Goal: Task Accomplishment & Management: Manage account settings

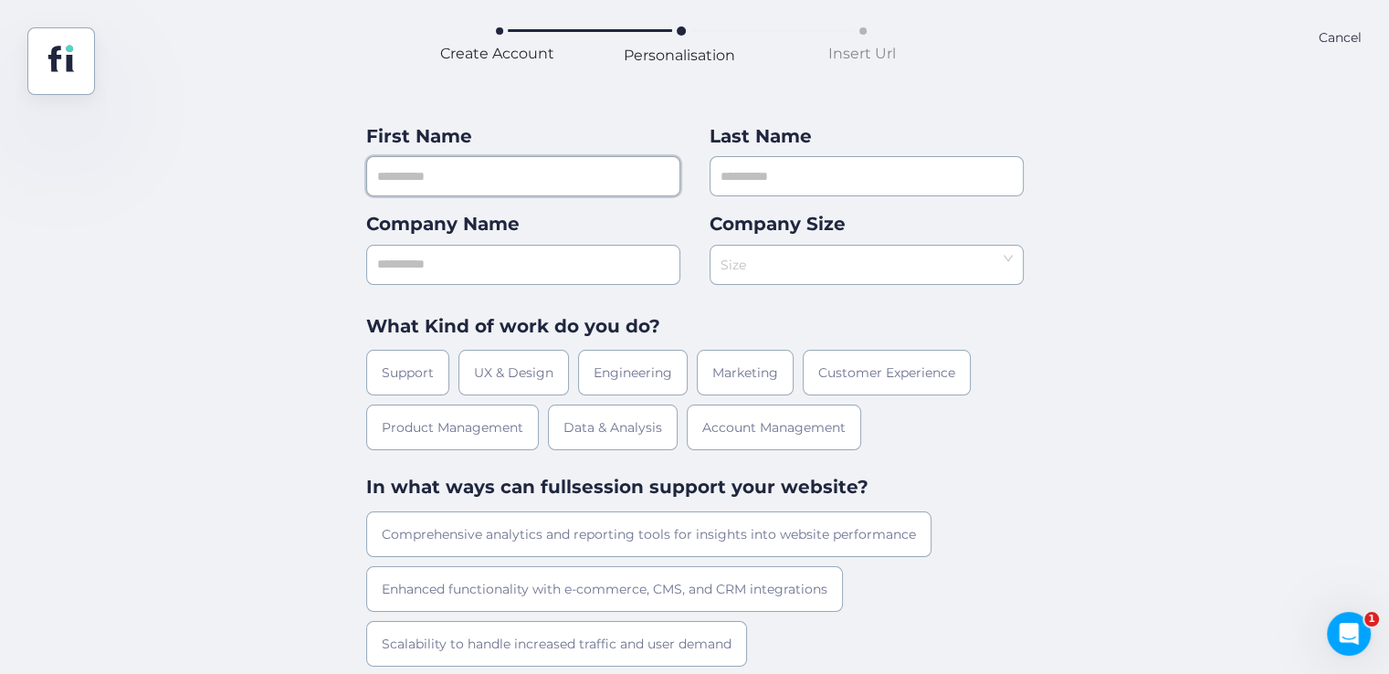
click at [462, 187] on input "text" at bounding box center [523, 176] width 314 height 40
type input "***"
click at [752, 154] on div "Last Name" at bounding box center [866, 159] width 314 height 74
click at [765, 184] on input "text" at bounding box center [866, 176] width 314 height 40
type input "**"
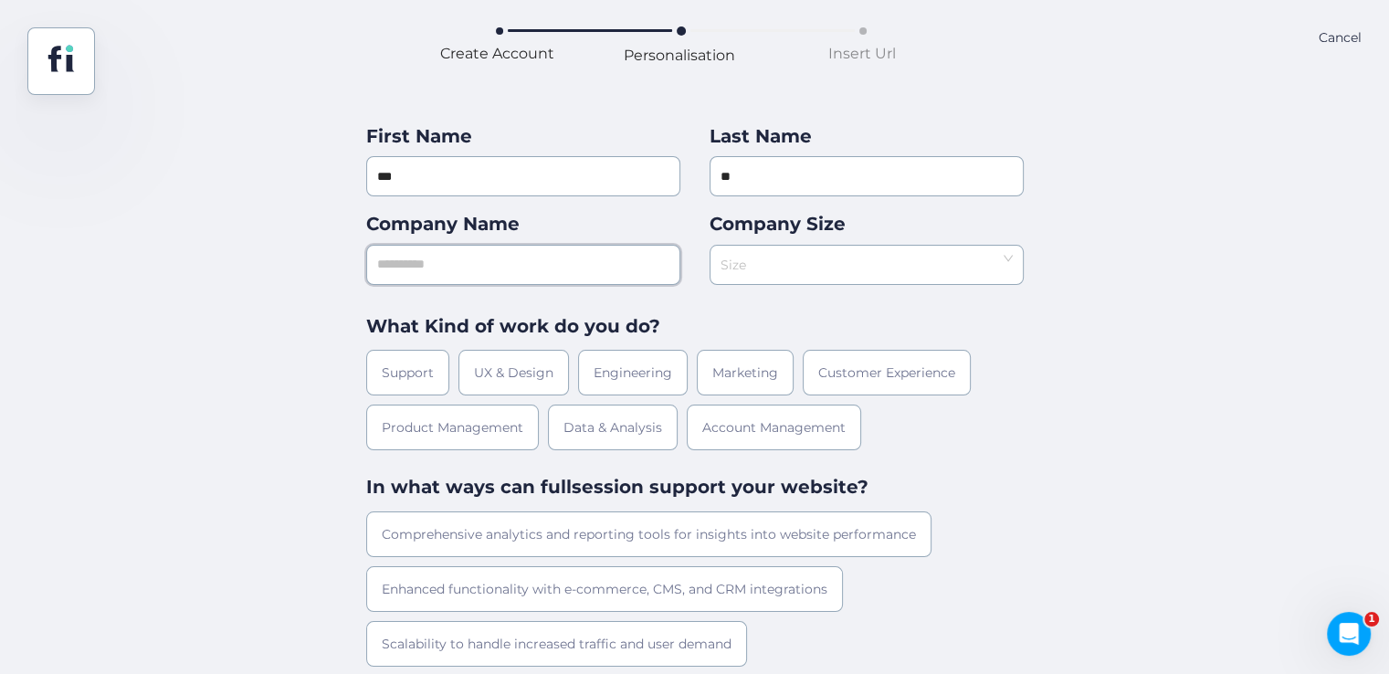
click at [530, 250] on input "text" at bounding box center [523, 265] width 314 height 40
type input "***"
click at [754, 272] on input at bounding box center [859, 259] width 279 height 27
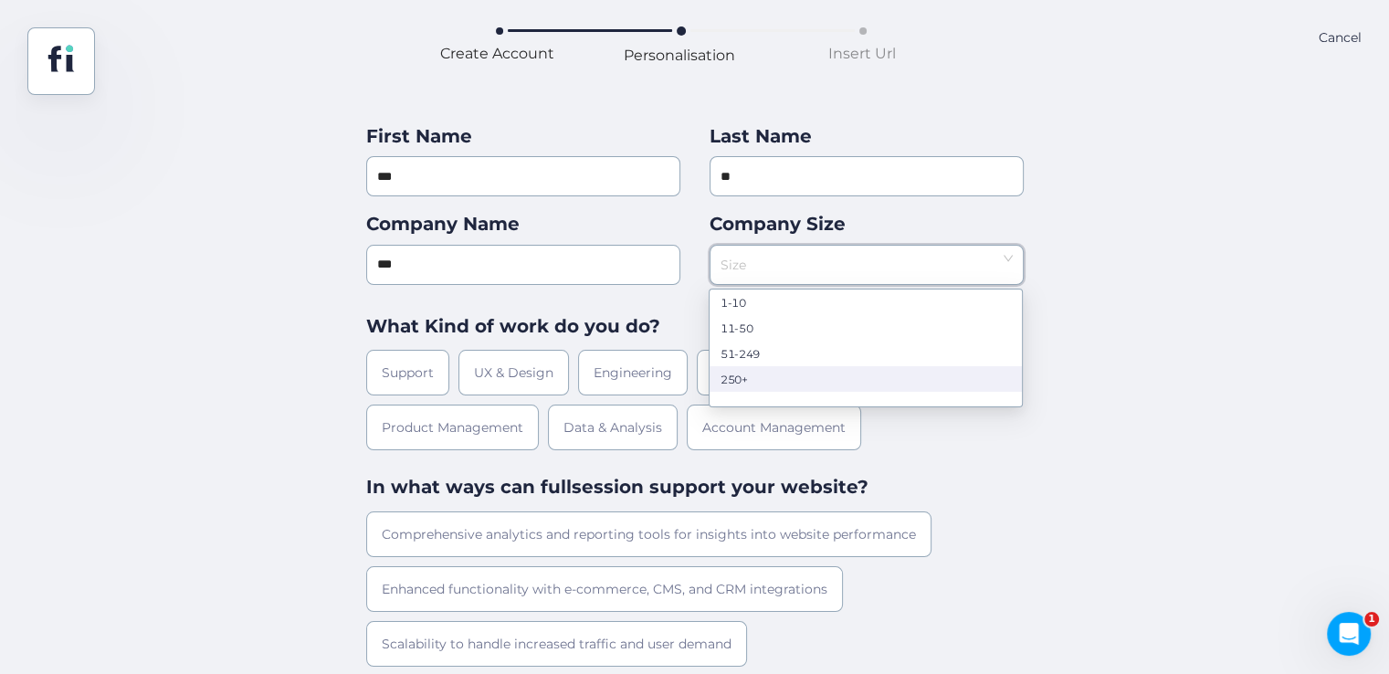
click at [738, 367] on nz-option-item "250+" at bounding box center [865, 379] width 312 height 26
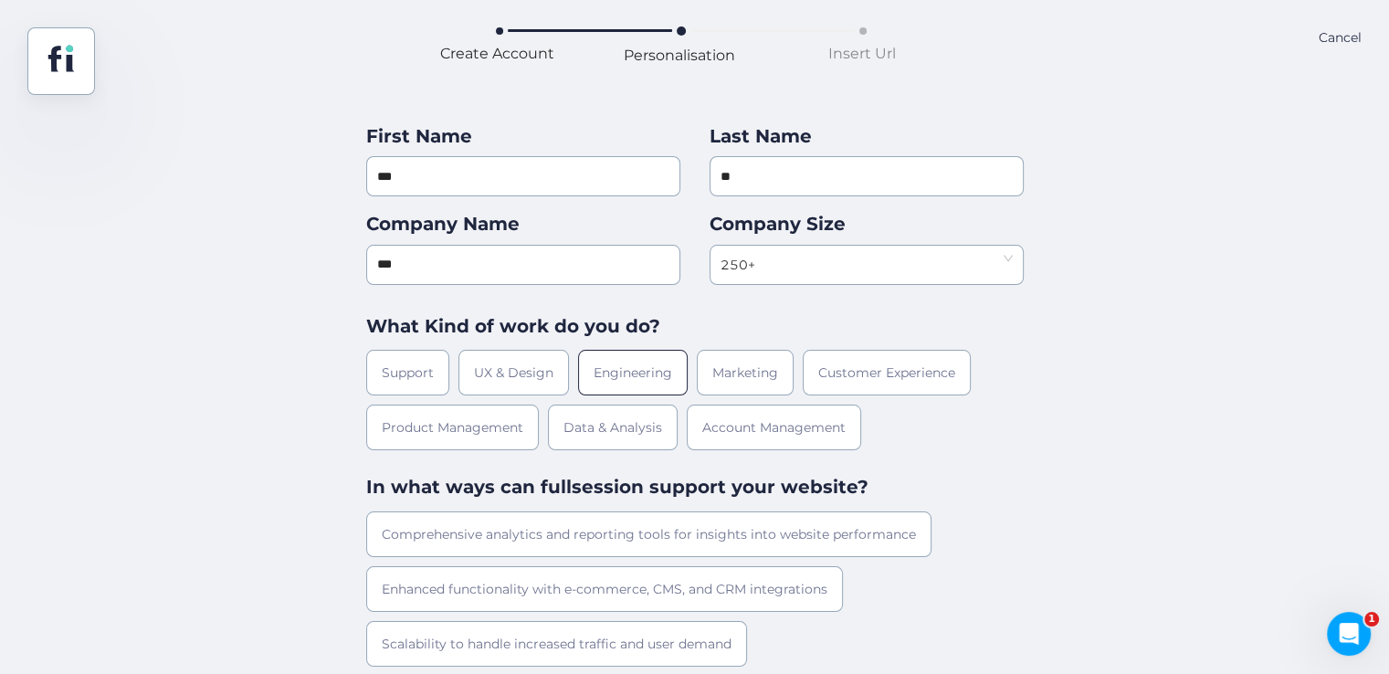
click at [628, 352] on div "Engineering" at bounding box center [633, 373] width 110 height 46
click at [593, 579] on div "Enhanced functionality with e-commerce, CMS, and CRM integrations" at bounding box center [604, 589] width 477 height 46
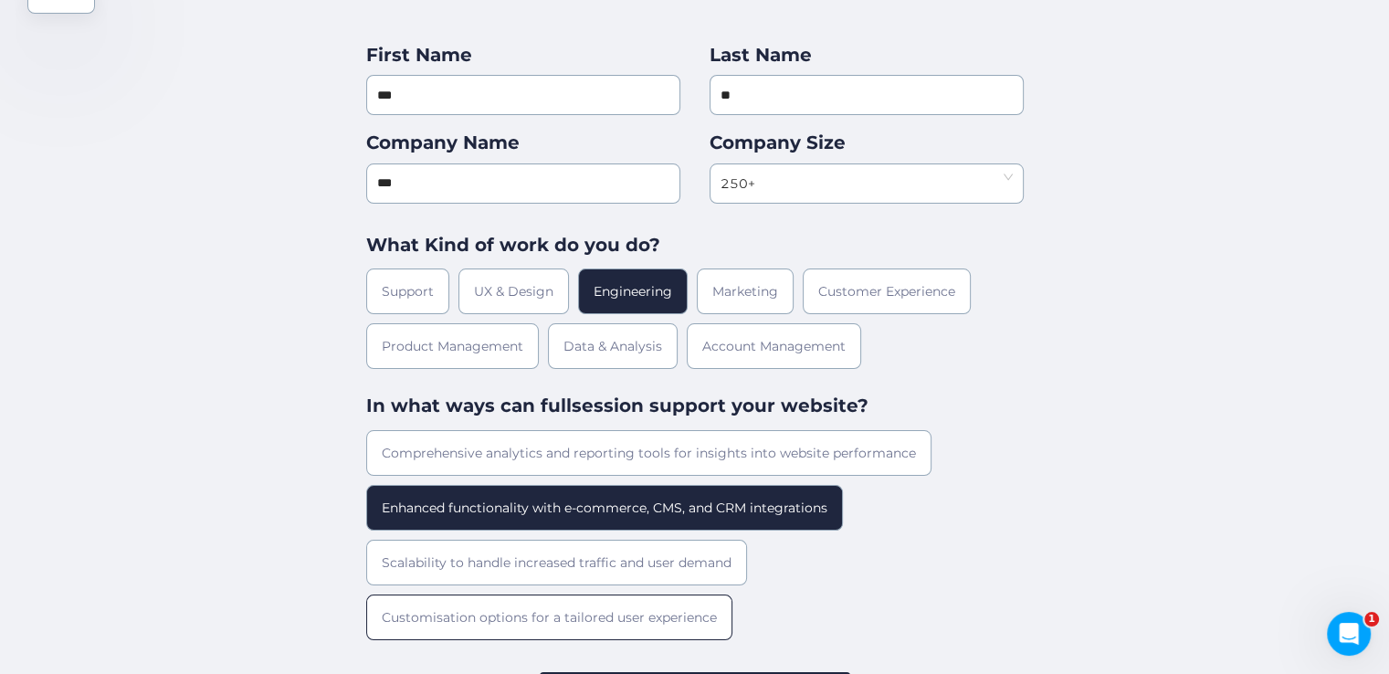
scroll to position [162, 0]
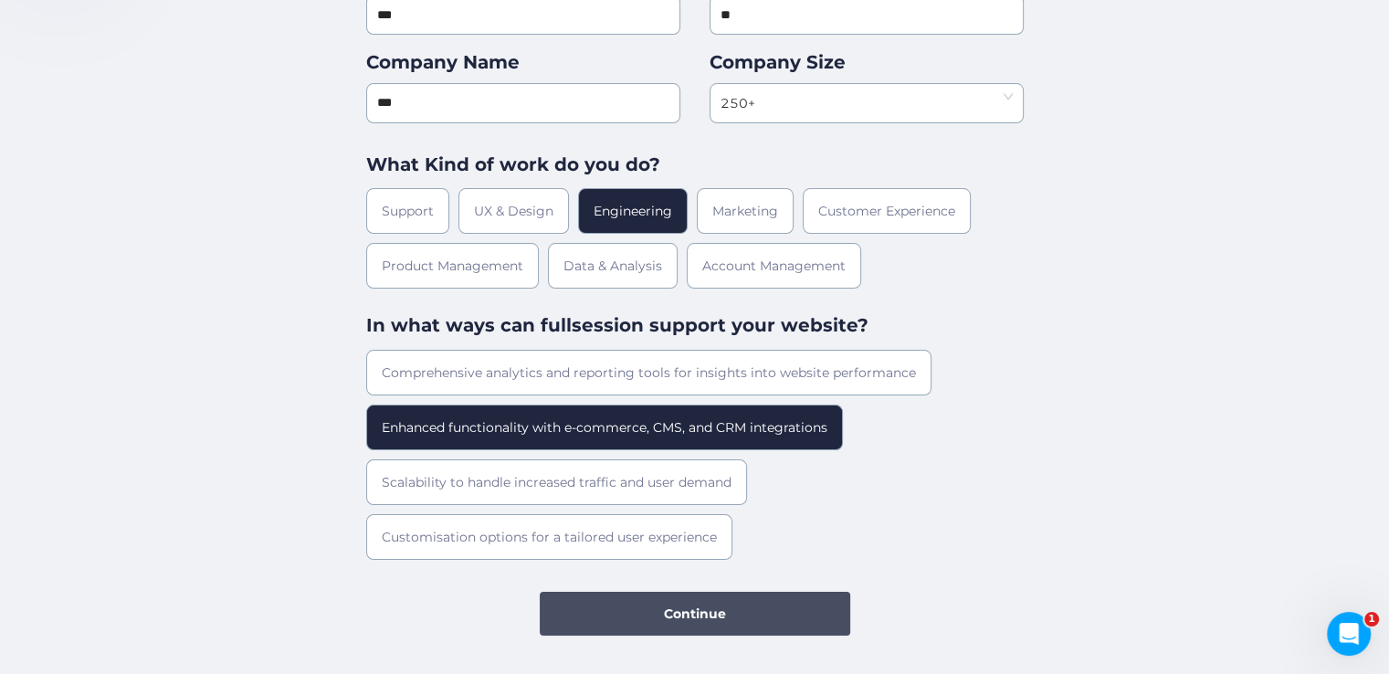
click at [705, 625] on button "Continue" at bounding box center [695, 614] width 310 height 44
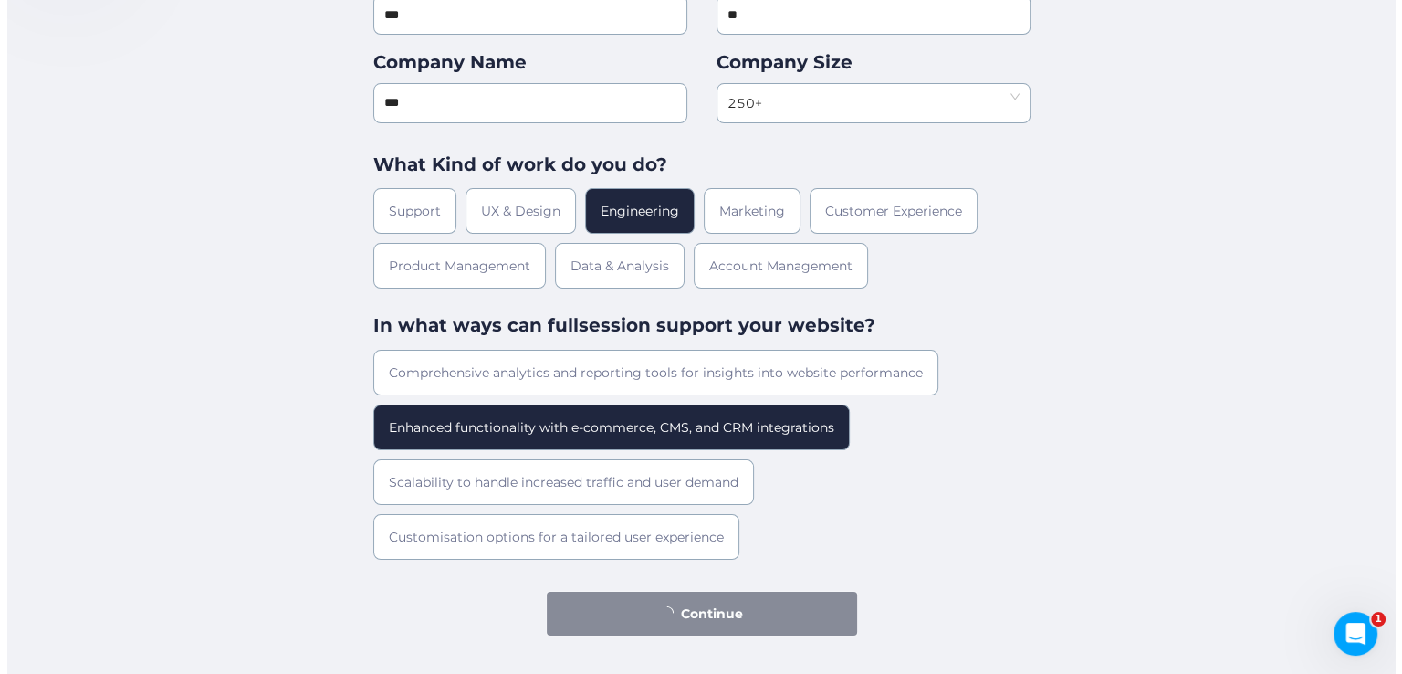
scroll to position [0, 0]
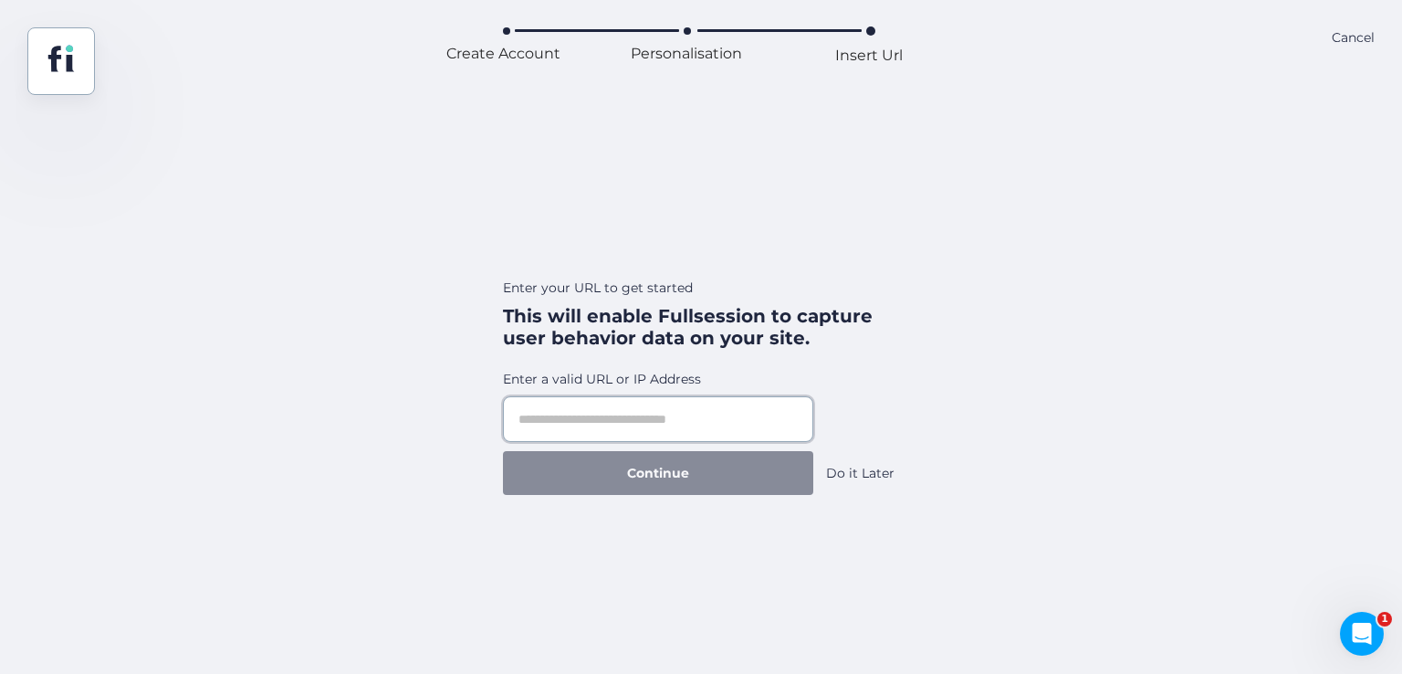
click at [673, 428] on input "text" at bounding box center [658, 419] width 310 height 46
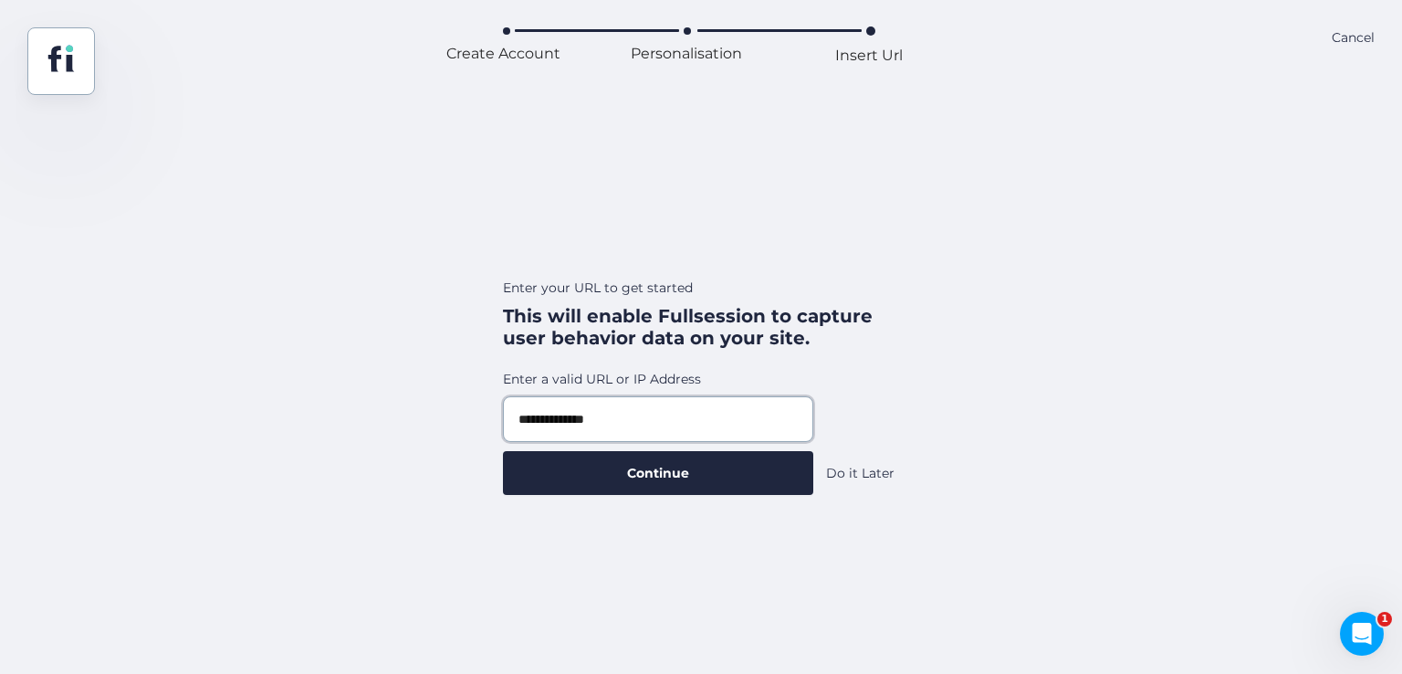
type input "**********"
click at [503, 451] on button "Continue" at bounding box center [658, 473] width 310 height 44
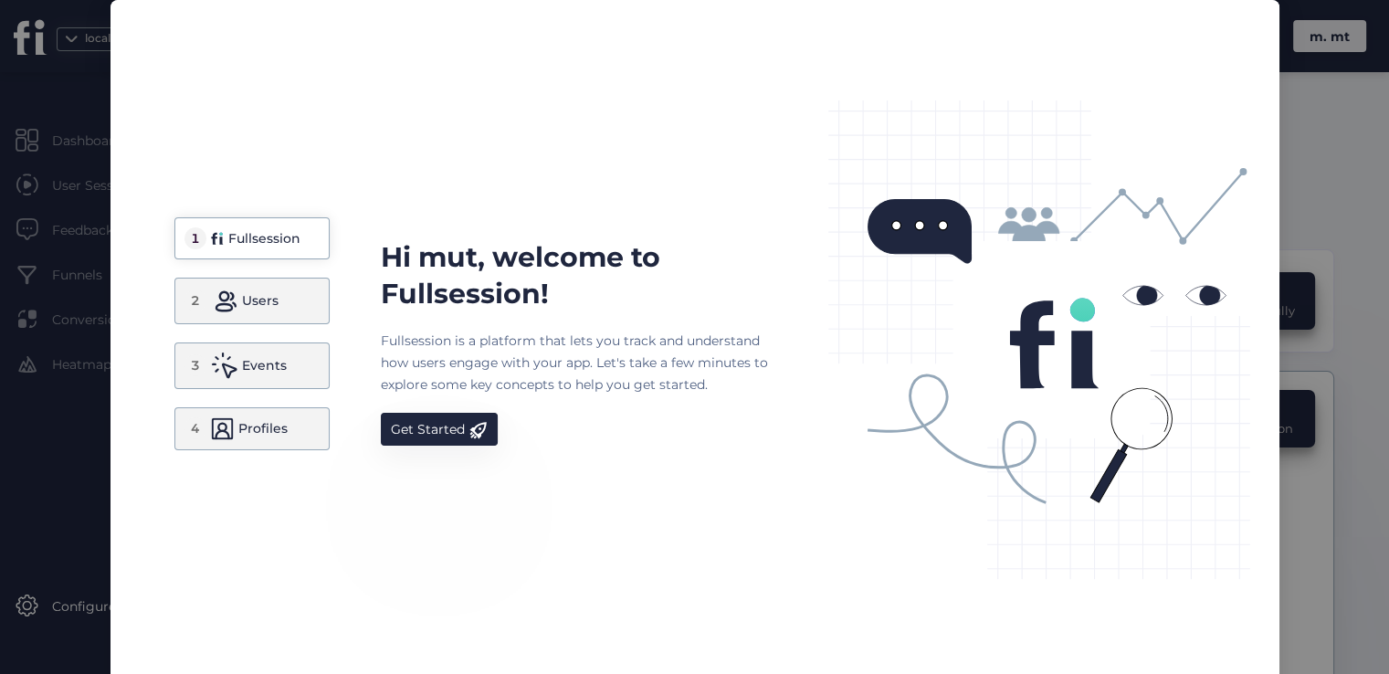
click at [469, 428] on span at bounding box center [478, 429] width 18 height 17
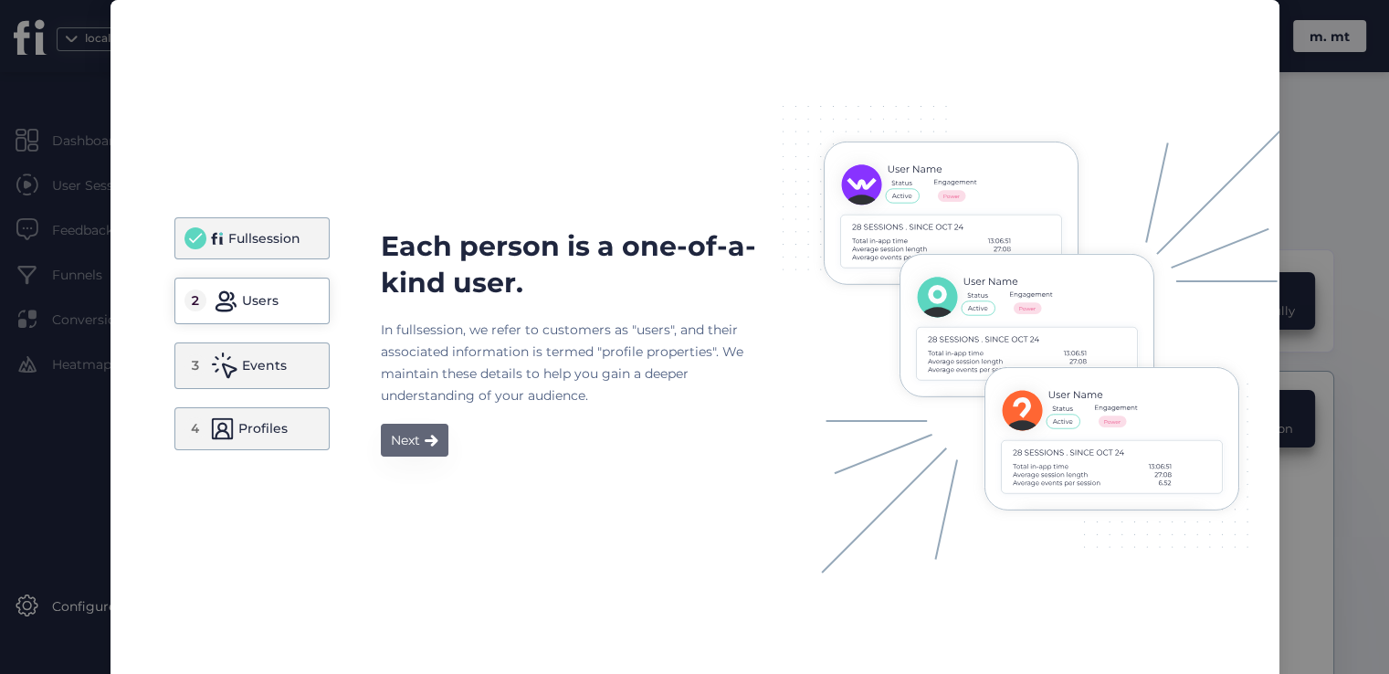
click at [425, 434] on span at bounding box center [432, 440] width 14 height 13
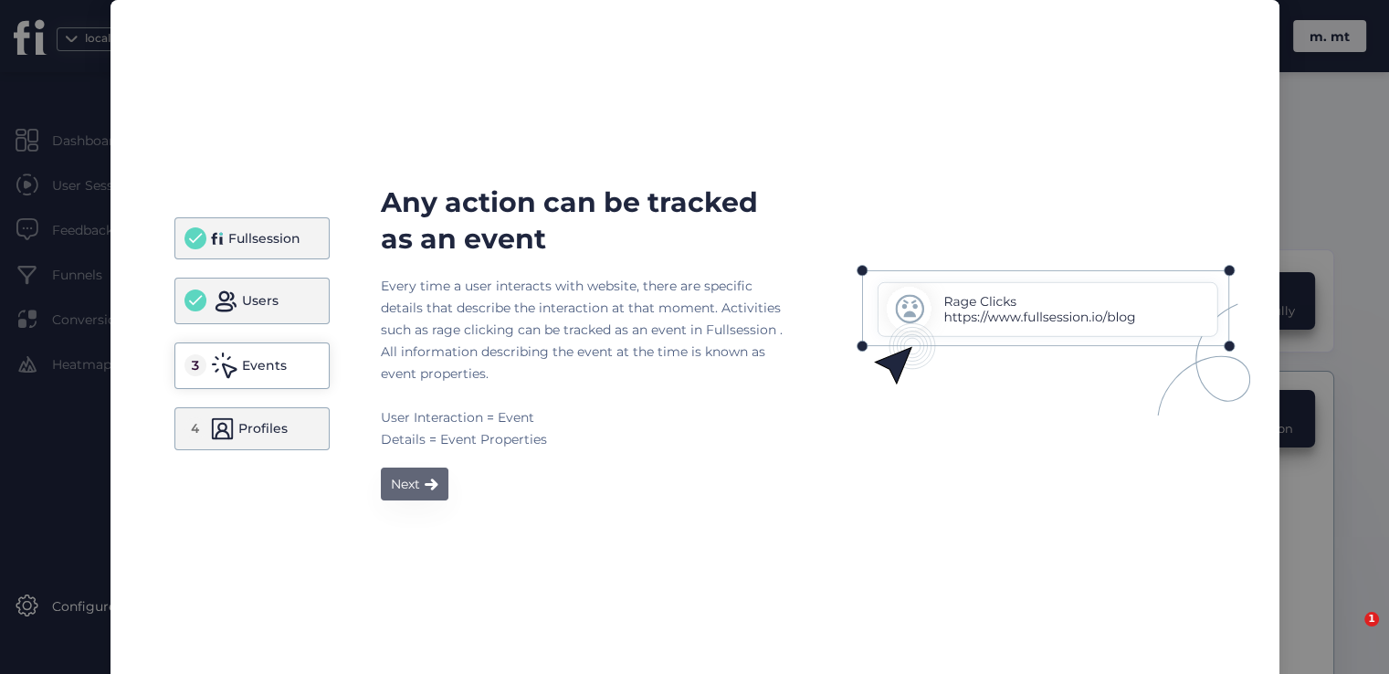
click at [417, 470] on button "Next" at bounding box center [415, 483] width 68 height 33
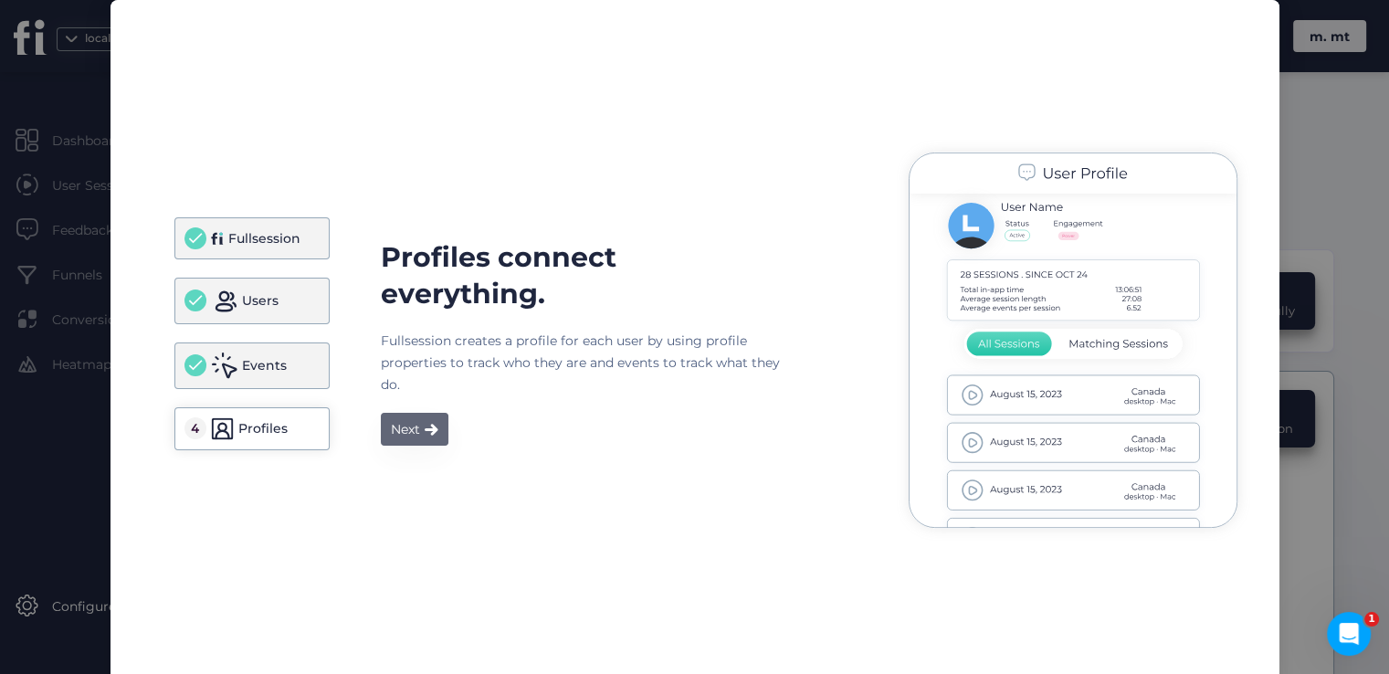
click at [398, 432] on div "Next" at bounding box center [405, 429] width 29 height 22
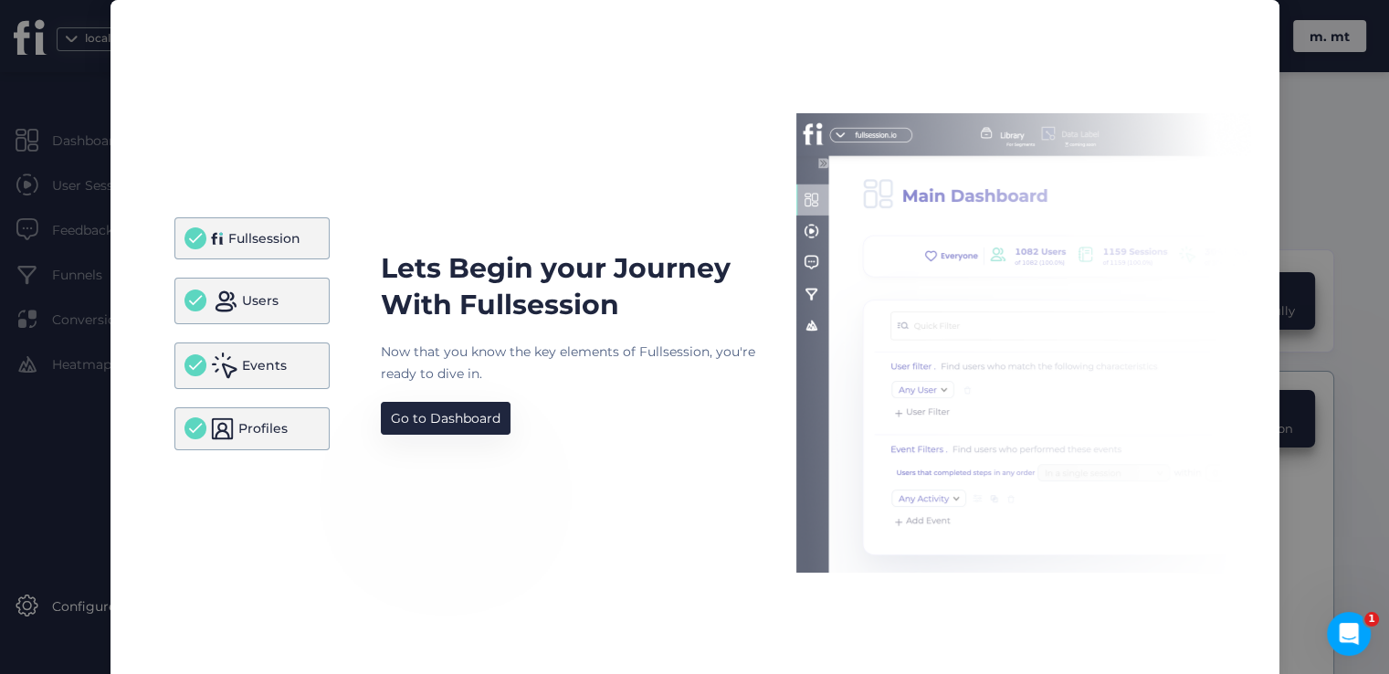
drag, startPoint x: 408, startPoint y: 421, endPoint x: 475, endPoint y: 406, distance: 68.2
click at [408, 420] on div "Go to Dashboard" at bounding box center [446, 418] width 110 height 22
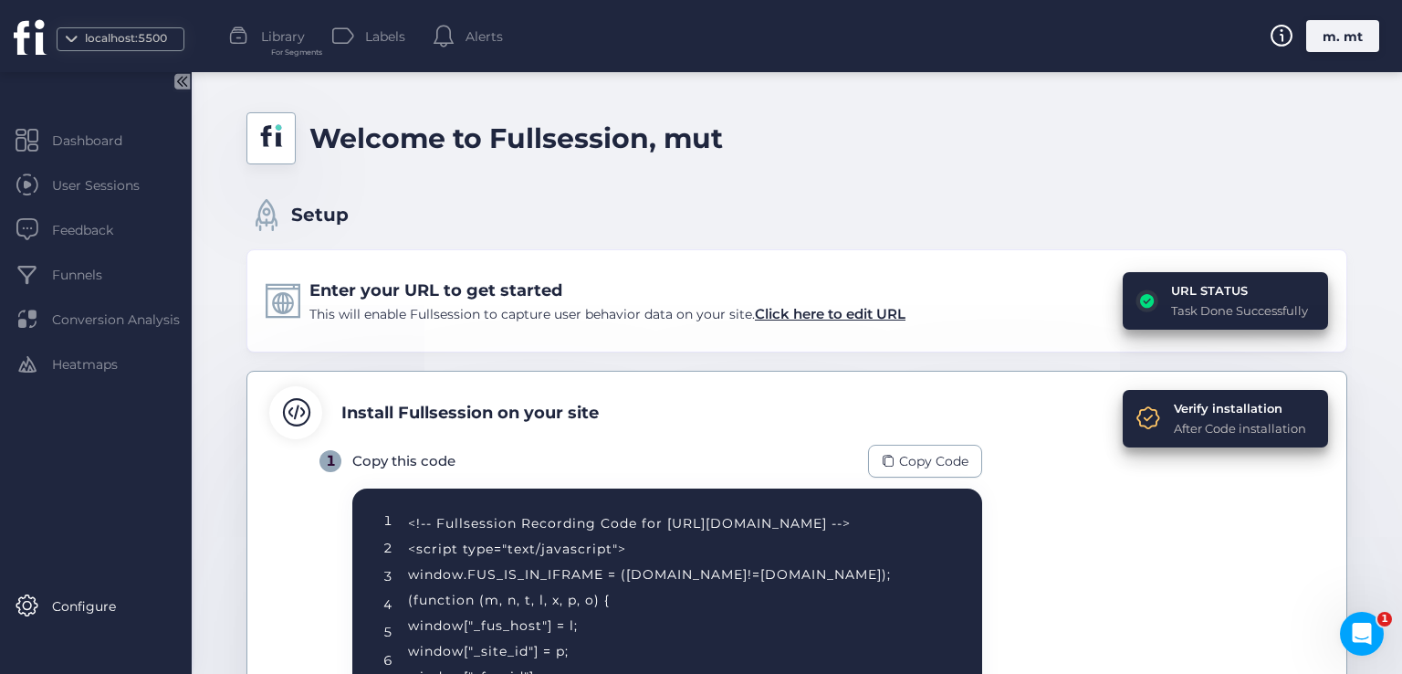
drag, startPoint x: 1321, startPoint y: 58, endPoint x: 1324, endPoint y: 29, distance: 29.3
click at [1322, 56] on div "localhost:5500 Library For Segments Labels Alerts m. mt" at bounding box center [701, 36] width 1402 height 72
click at [1324, 29] on div "m. mt" at bounding box center [1343, 36] width 73 height 32
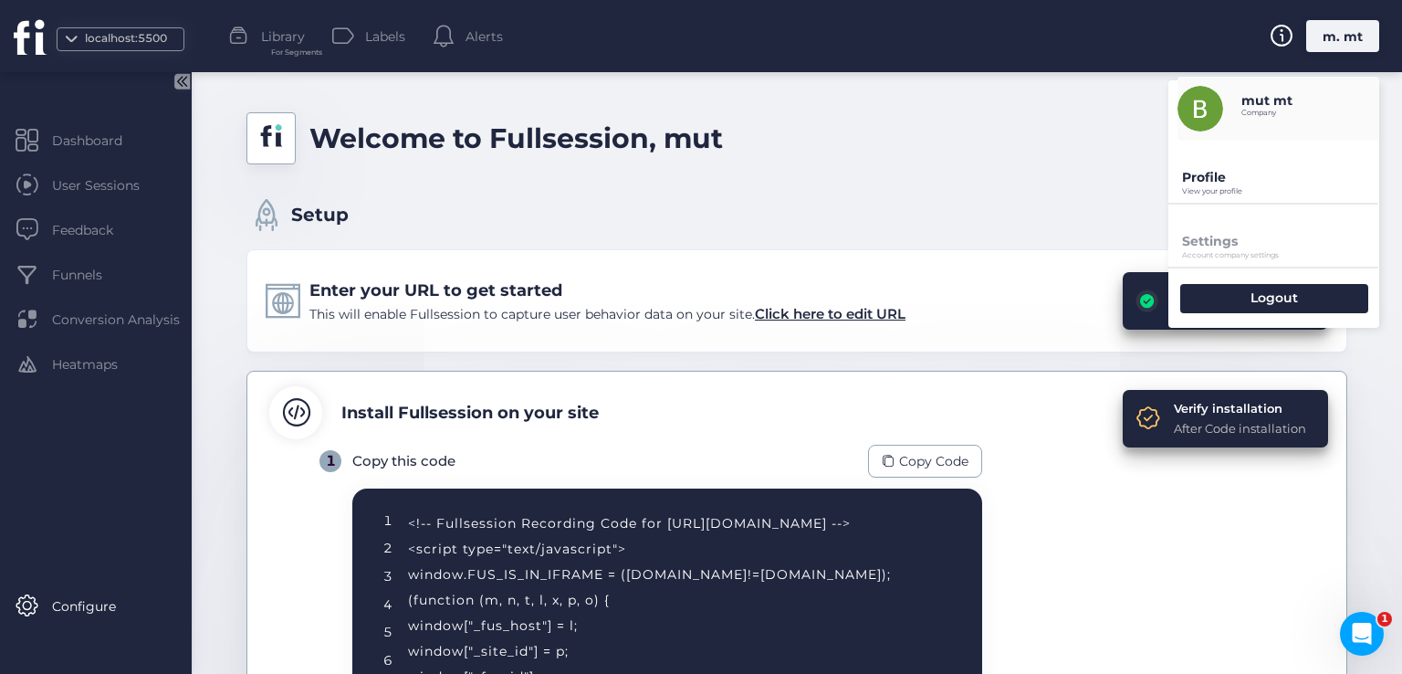
click at [1230, 179] on p "Profile" at bounding box center [1280, 177] width 197 height 16
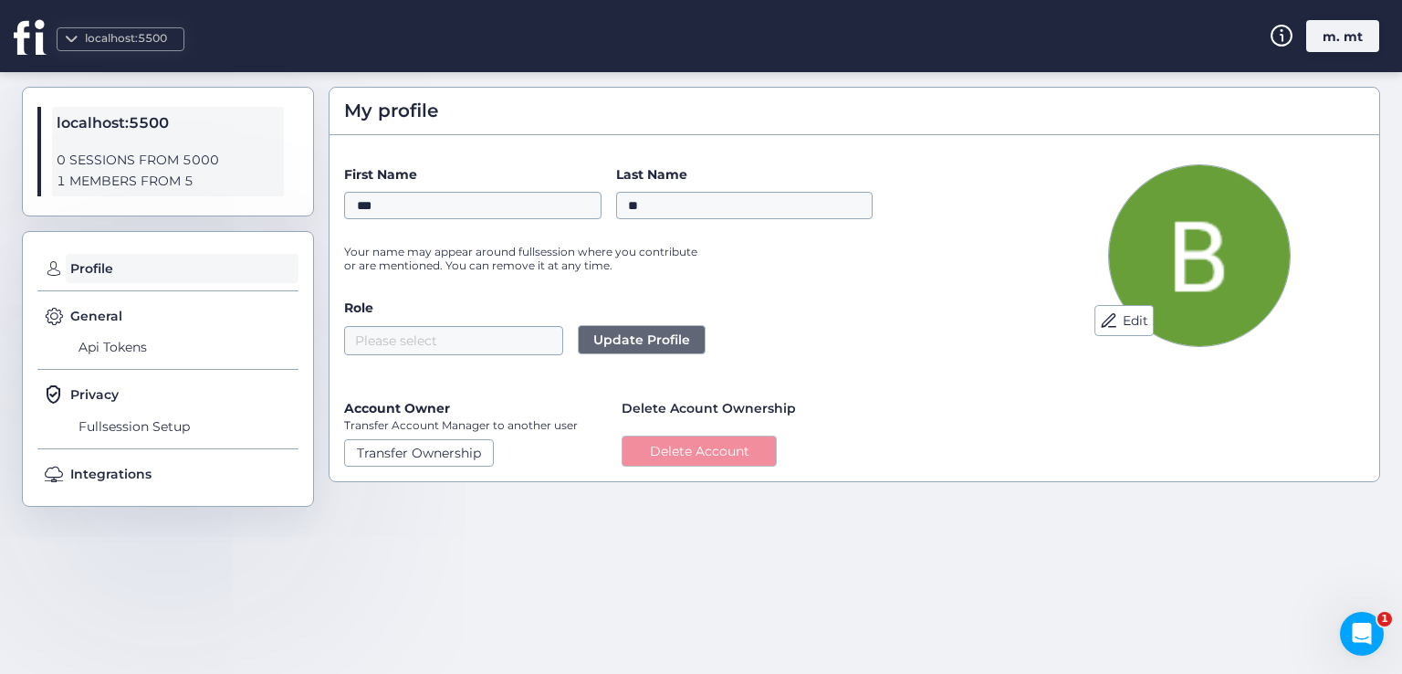
click at [692, 450] on button "Delete Account" at bounding box center [699, 451] width 155 height 31
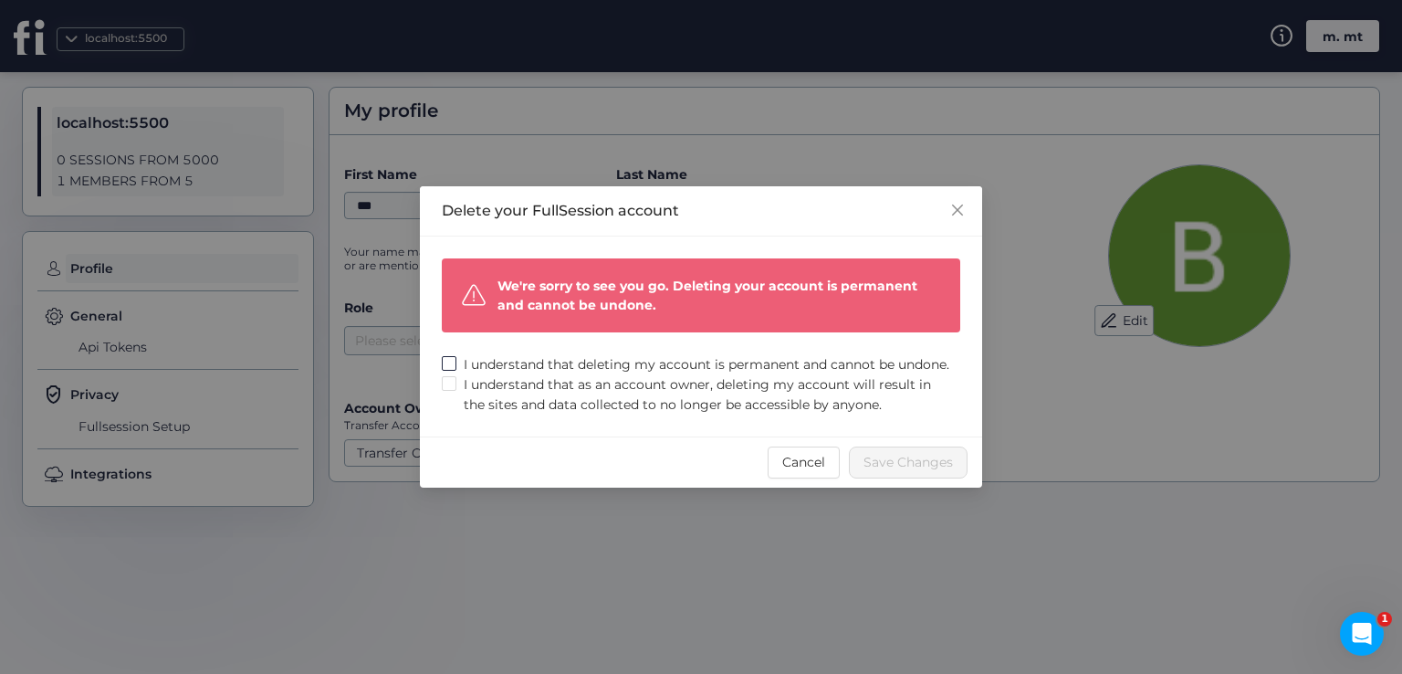
click at [485, 355] on span "I understand that deleting my account is permanent and cannot be undone." at bounding box center [707, 364] width 500 height 20
click at [482, 392] on span "I understand that as an account owner, deleting my account will result in the s…" at bounding box center [709, 394] width 504 height 40
click at [877, 472] on span "Save Changes" at bounding box center [908, 462] width 89 height 20
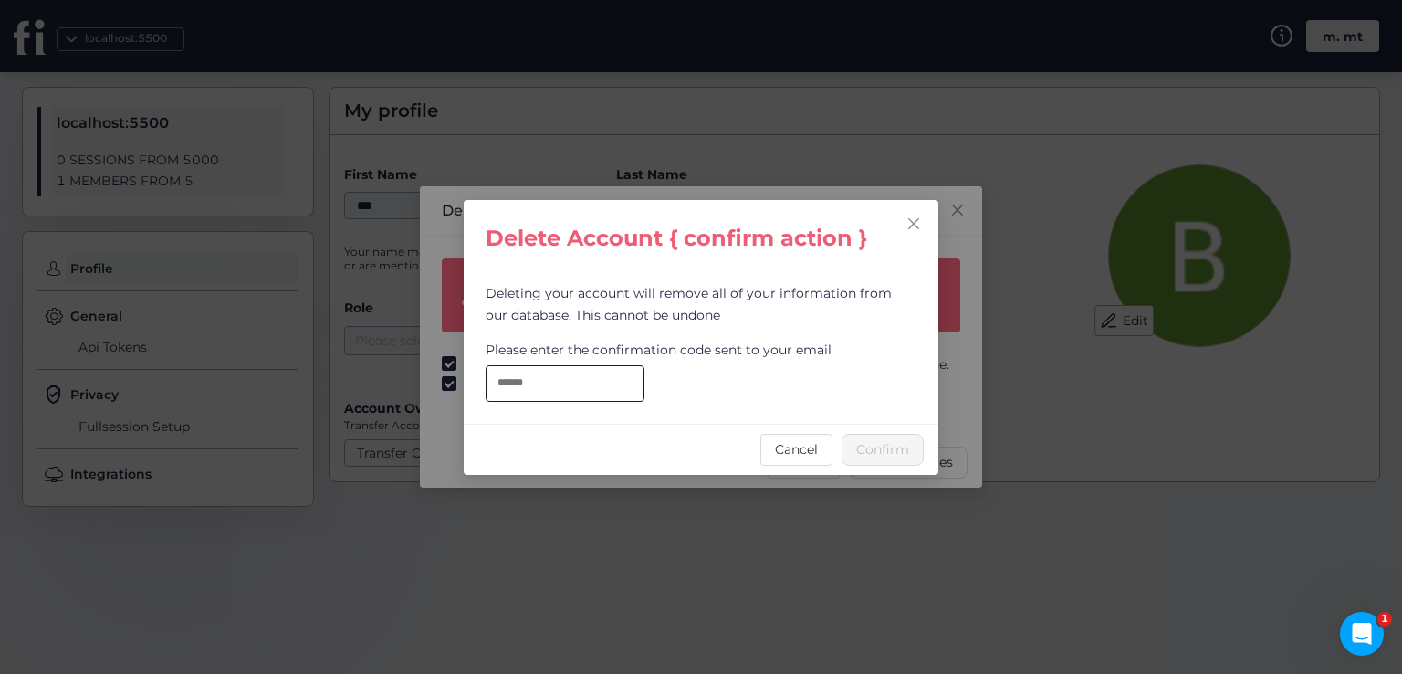
drag, startPoint x: 525, startPoint y: 381, endPoint x: 561, endPoint y: 390, distance: 36.8
click at [525, 382] on input "text" at bounding box center [565, 383] width 159 height 37
paste input "**********"
type input "**********"
click at [890, 442] on span "Confirm" at bounding box center [882, 449] width 53 height 20
